Goal: Find specific page/section: Find specific page/section

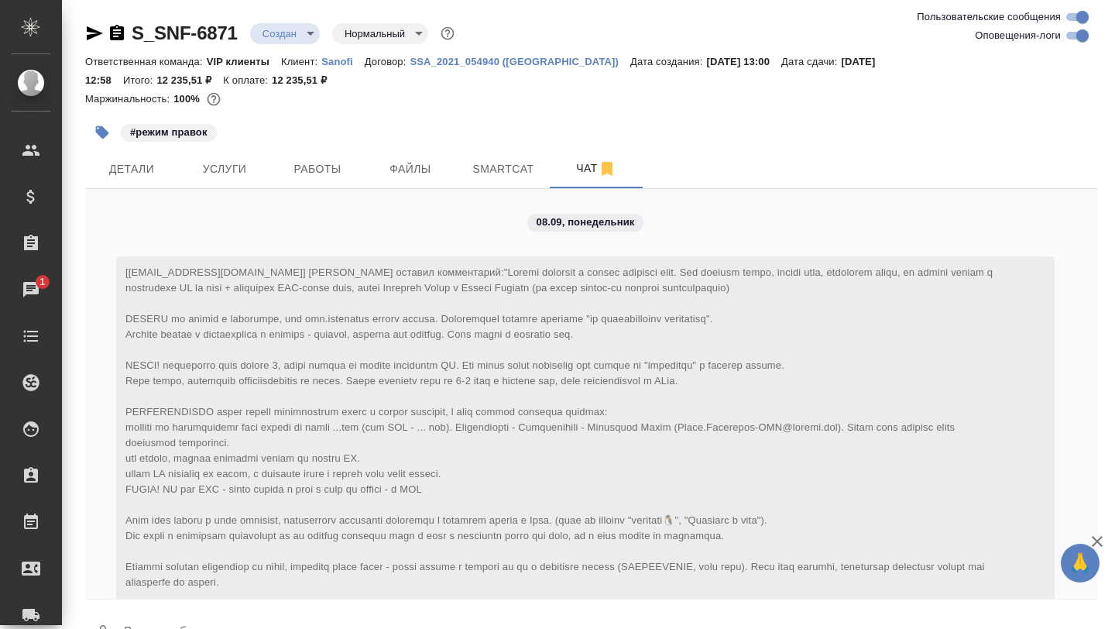
scroll to position [1530, 0]
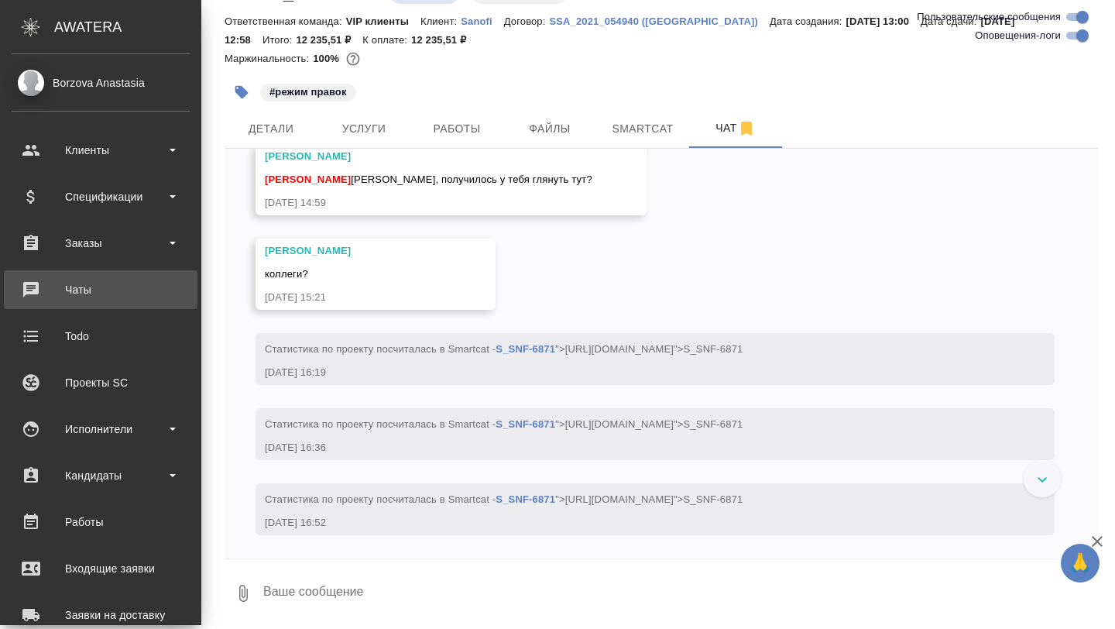
click at [43, 295] on div "Чаты" at bounding box center [101, 289] width 178 height 23
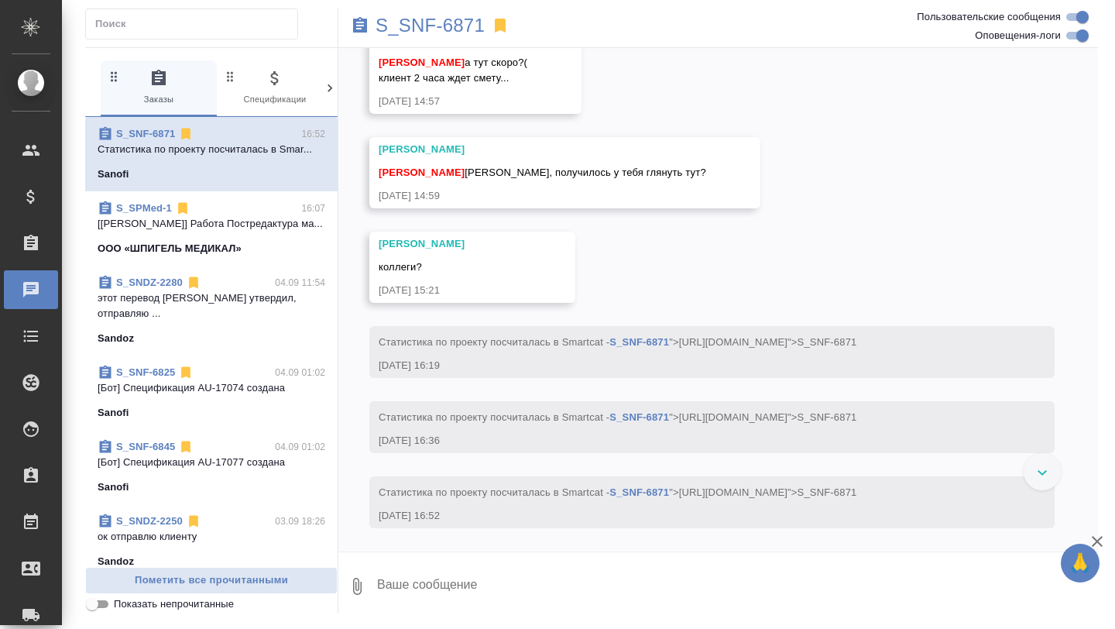
scroll to position [1622, 0]
click at [32, 146] on icon at bounding box center [30, 150] width 17 height 11
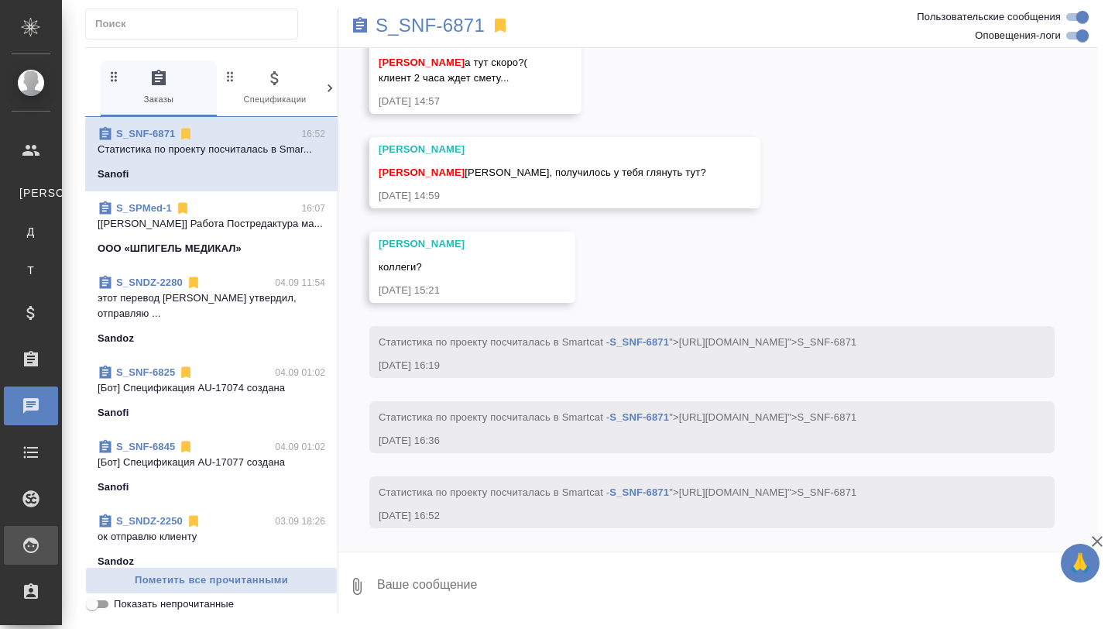
click at [31, 539] on icon at bounding box center [30, 544] width 15 height 15
click at [34, 547] on icon at bounding box center [31, 545] width 19 height 19
click at [23, 582] on div "Для PM/LQA" at bounding box center [11, 587] width 23 height 15
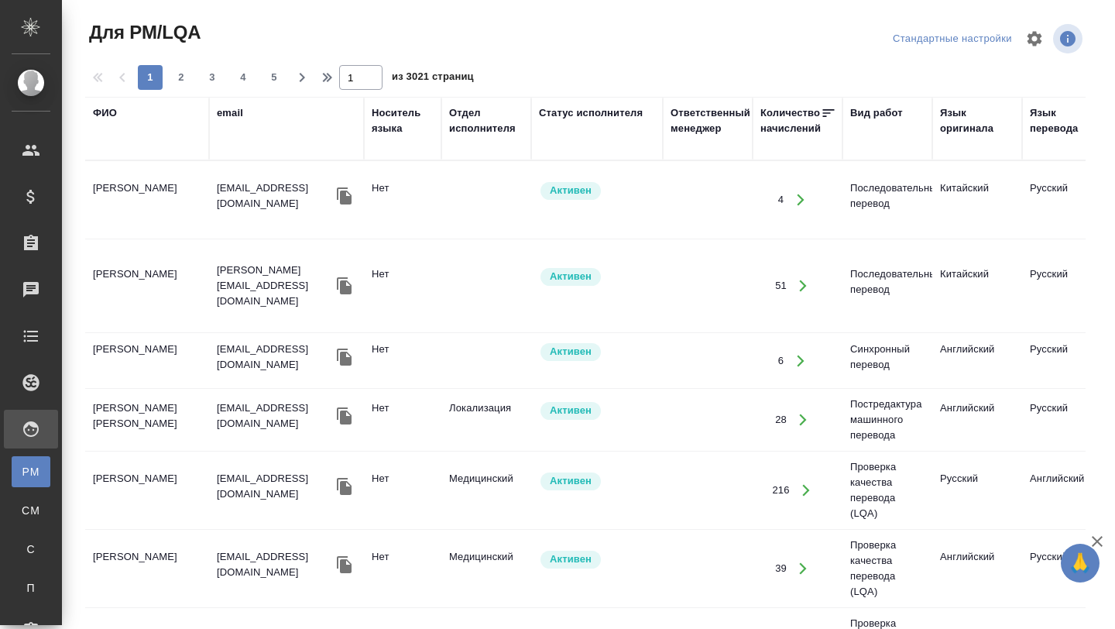
click at [112, 159] on th "ФИО" at bounding box center [147, 128] width 124 height 63
click at [107, 99] on th "ФИО" at bounding box center [147, 128] width 124 height 63
click at [108, 112] on div "ФИО" at bounding box center [105, 112] width 24 height 15
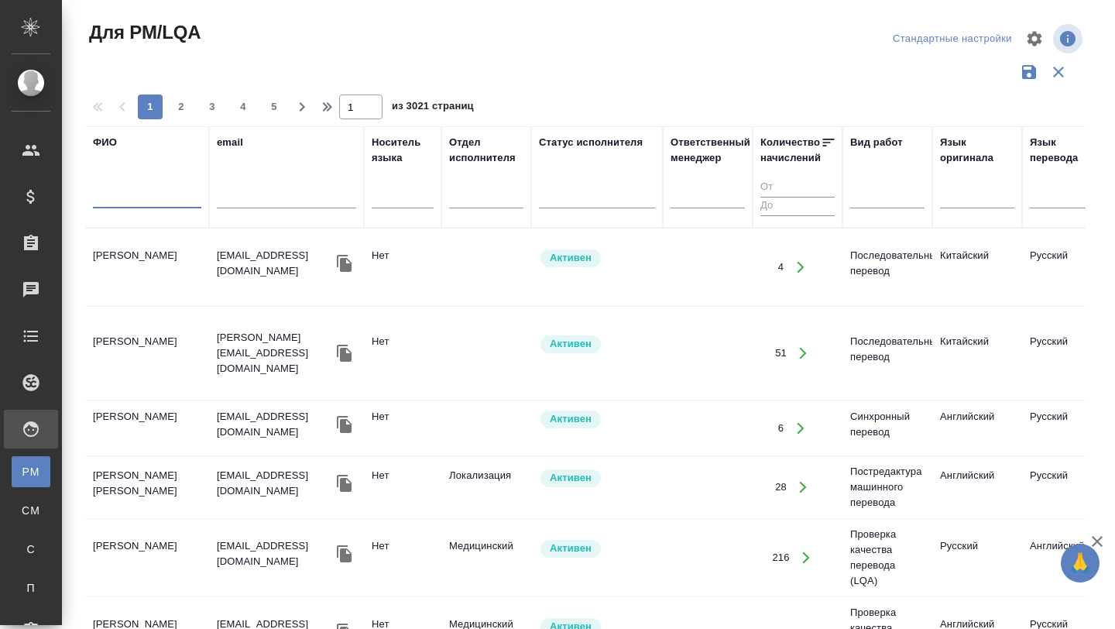
click at [119, 197] on input "text" at bounding box center [147, 198] width 108 height 19
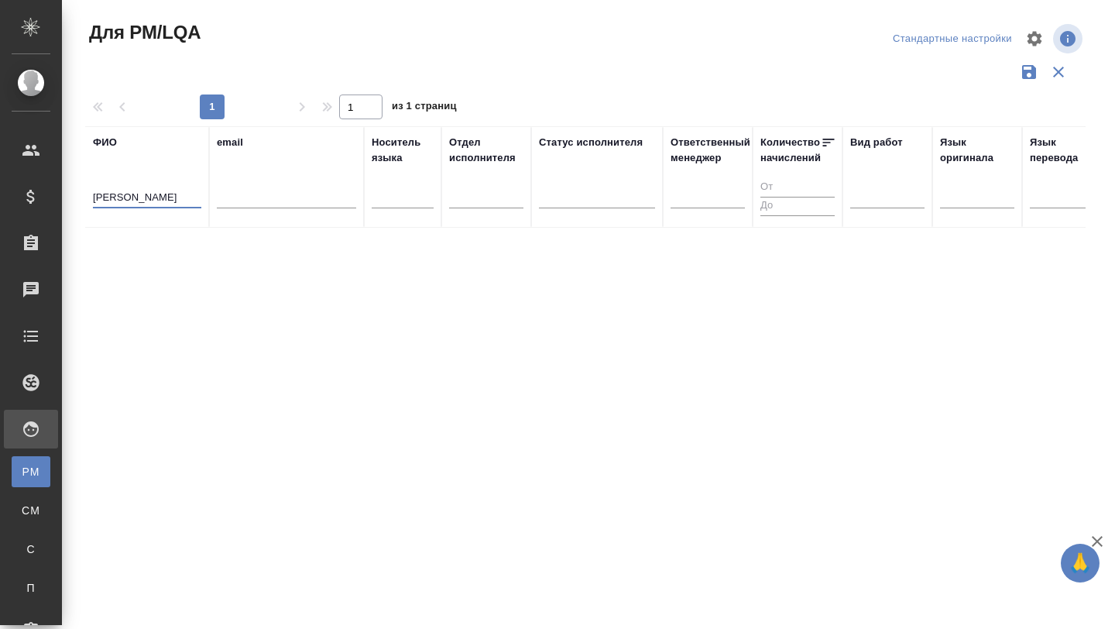
click at [128, 192] on input "волобуева" at bounding box center [147, 198] width 108 height 19
click at [157, 196] on input "иванов роман" at bounding box center [147, 198] width 108 height 19
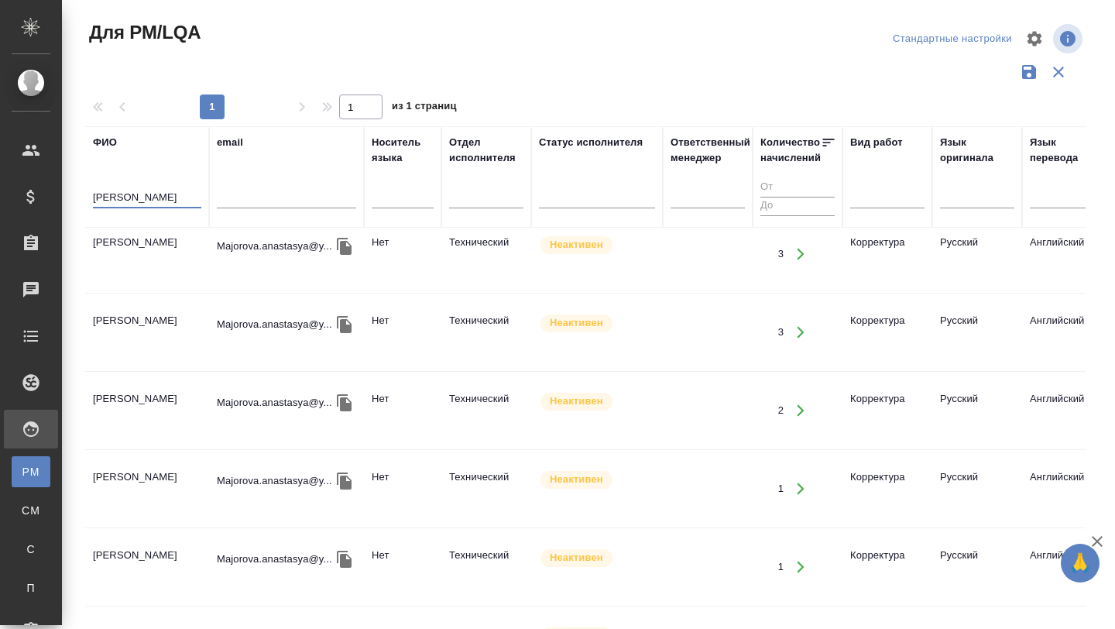
scroll to position [94, 0]
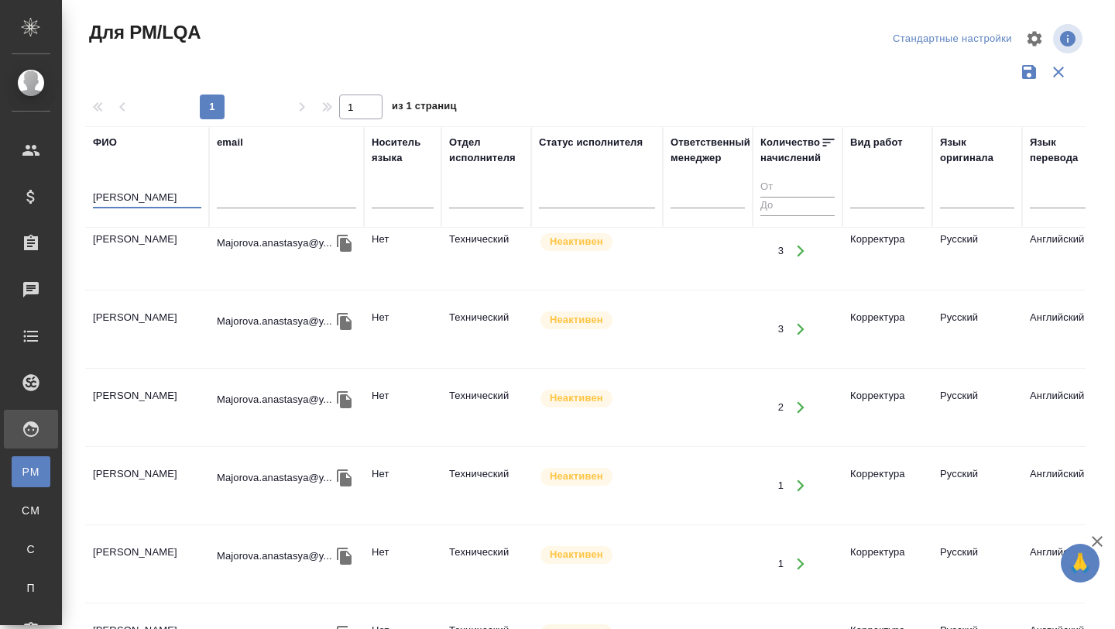
click at [171, 389] on td "[PERSON_NAME] [PERSON_NAME]" at bounding box center [147, 407] width 124 height 54
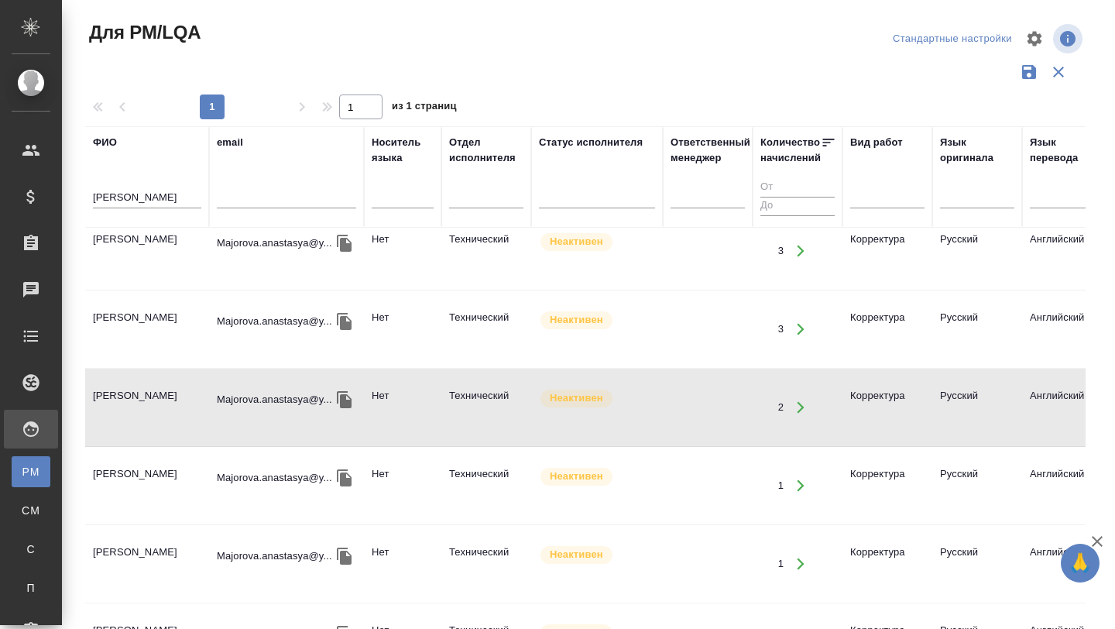
click at [120, 187] on div "майорова" at bounding box center [147, 200] width 108 height 38
click at [110, 204] on input "майорова" at bounding box center [147, 198] width 108 height 19
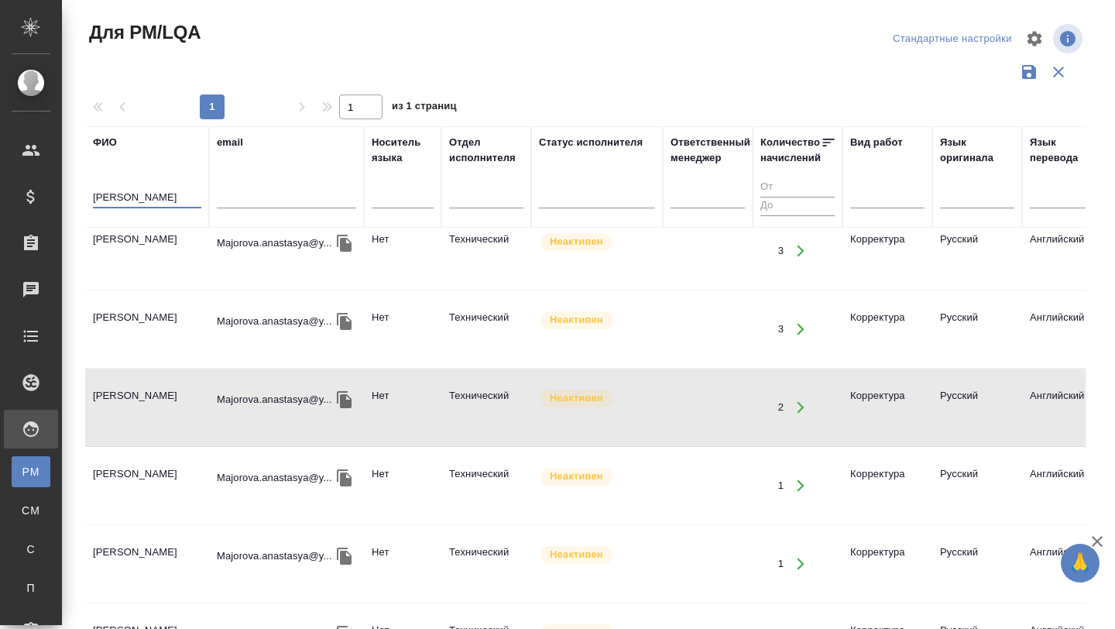
click at [110, 204] on input "майорова" at bounding box center [147, 198] width 108 height 19
click at [143, 302] on td "[PERSON_NAME] [PERSON_NAME]" at bounding box center [147, 329] width 124 height 54
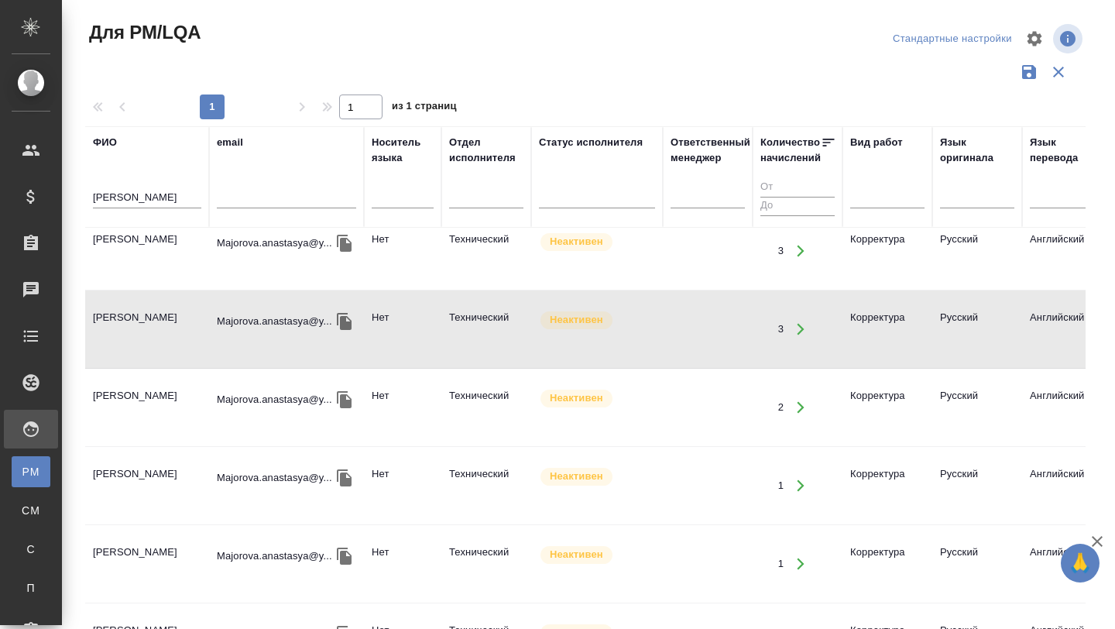
click at [143, 302] on td "[PERSON_NAME] [PERSON_NAME]" at bounding box center [147, 329] width 124 height 54
click at [148, 208] on input "майорова" at bounding box center [147, 198] width 108 height 19
type input "сальникова"
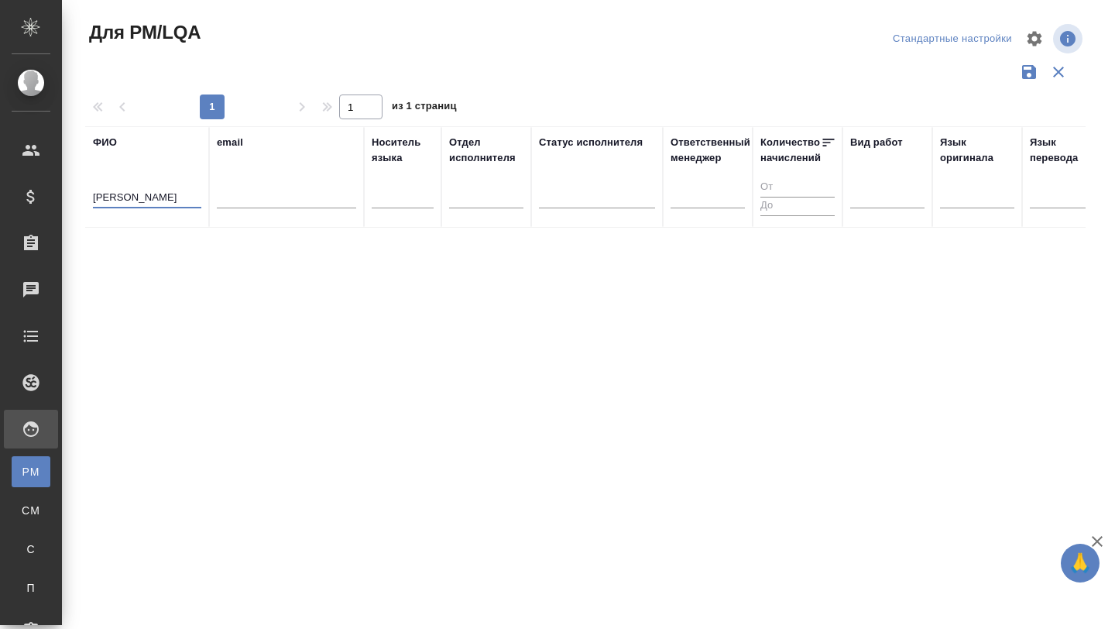
scroll to position [0, 0]
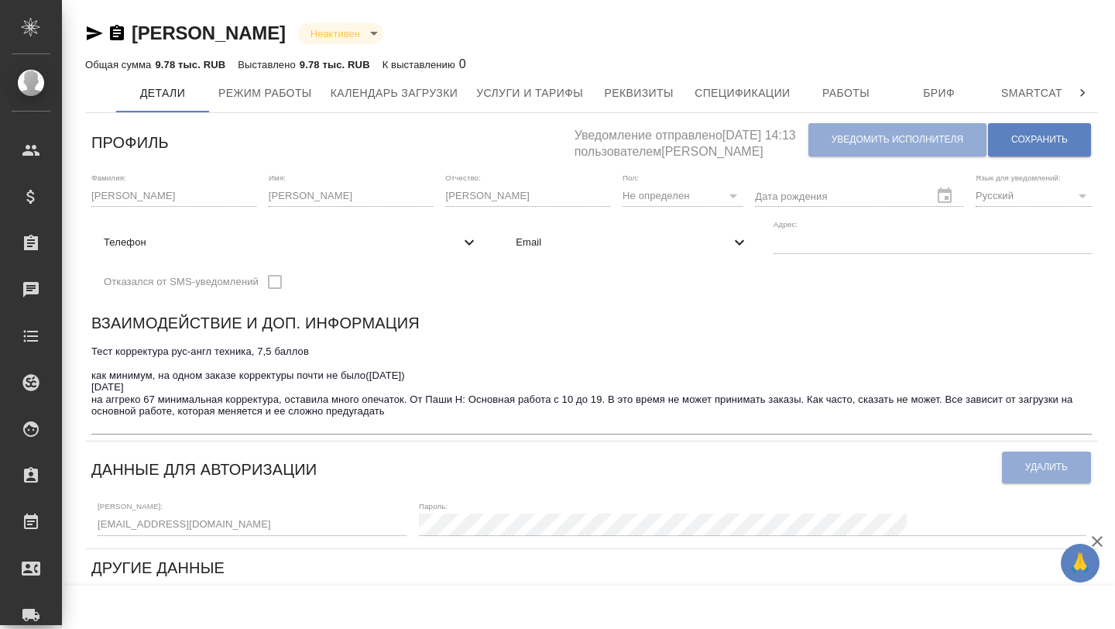
click at [118, 36] on icon "button" at bounding box center [117, 32] width 14 height 15
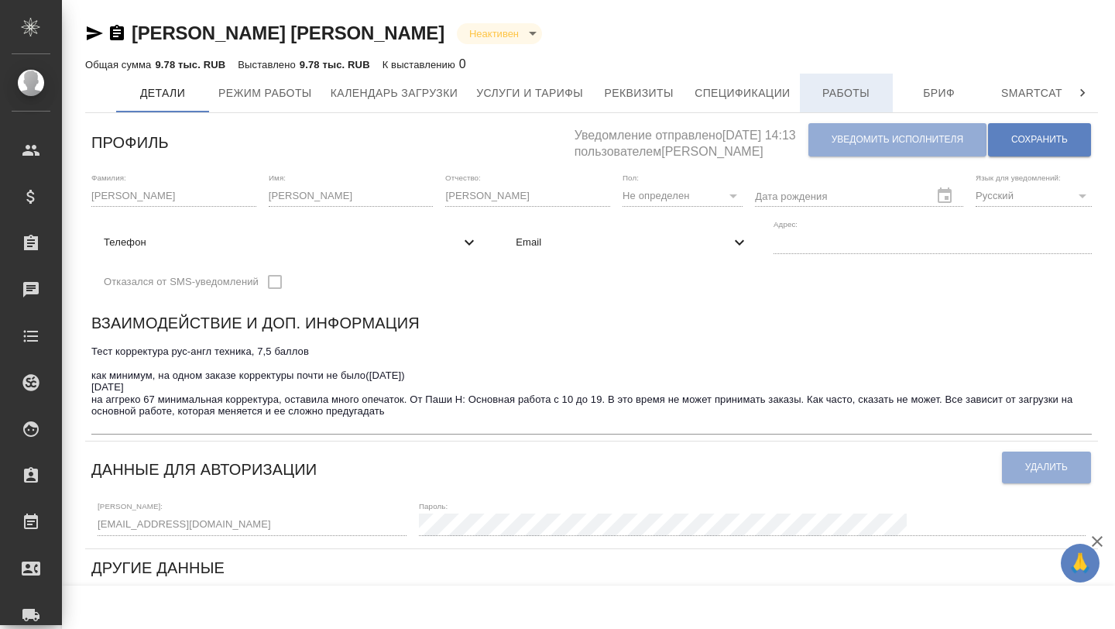
click at [825, 97] on span "Работы" at bounding box center [846, 93] width 74 height 19
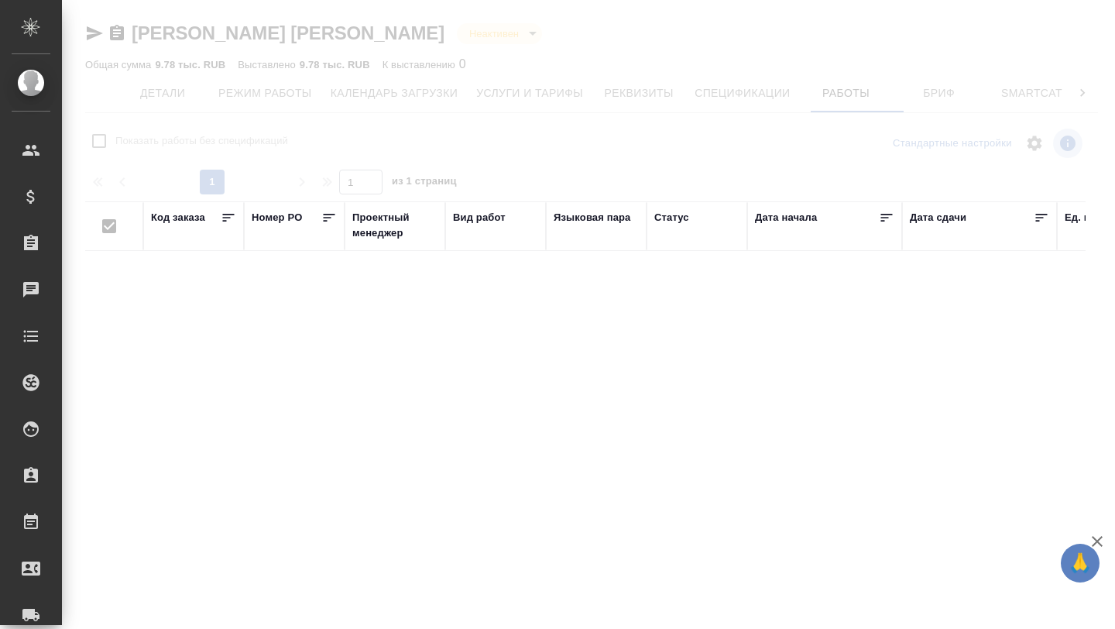
checkbox input "false"
